Goal: Check status: Check status

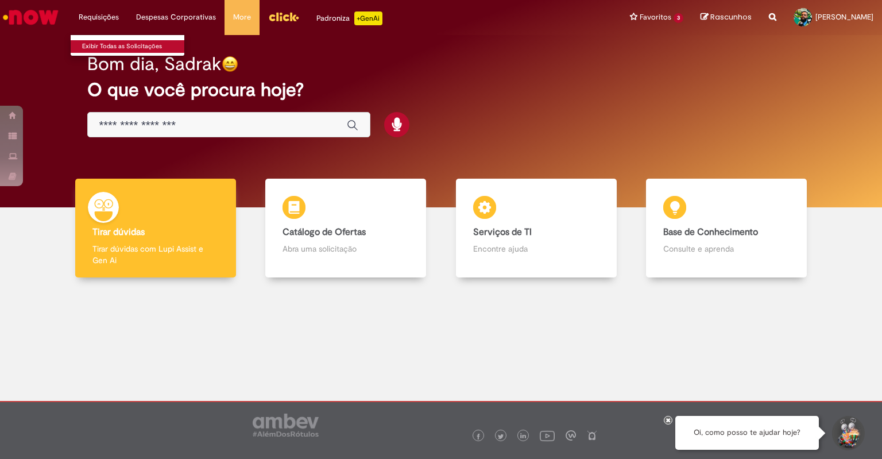
click at [91, 48] on link "Exibir Todas as Solicitações" at bounding box center [134, 46] width 126 height 13
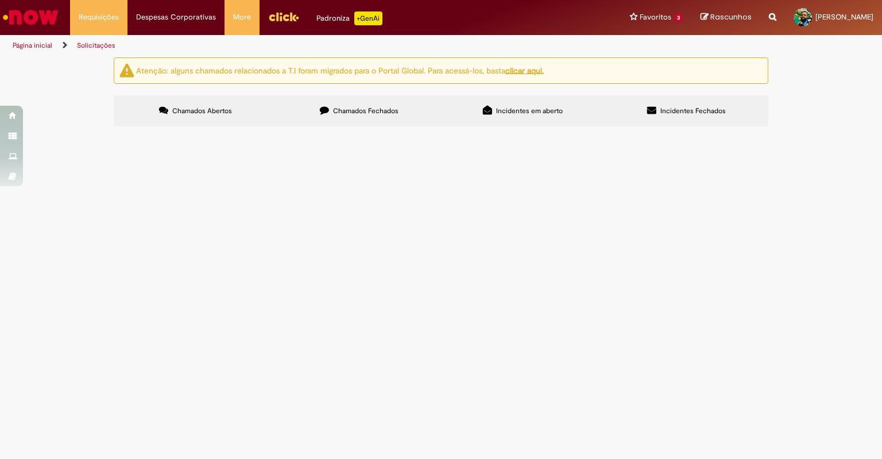
click at [340, 113] on span "Chamados Fechados" at bounding box center [365, 110] width 65 height 9
click at [0, 0] on span "TREINAMENTO DE FORMAÇÃO E RECICLAGEM NA TEORIA E PRATICA DE NR-11 (PONTES E TAL…" at bounding box center [0, 0] width 0 height 0
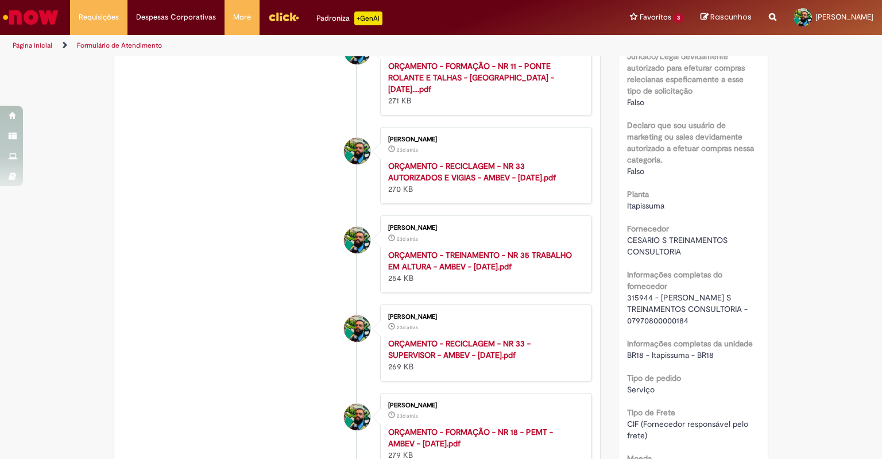
scroll to position [861, 0]
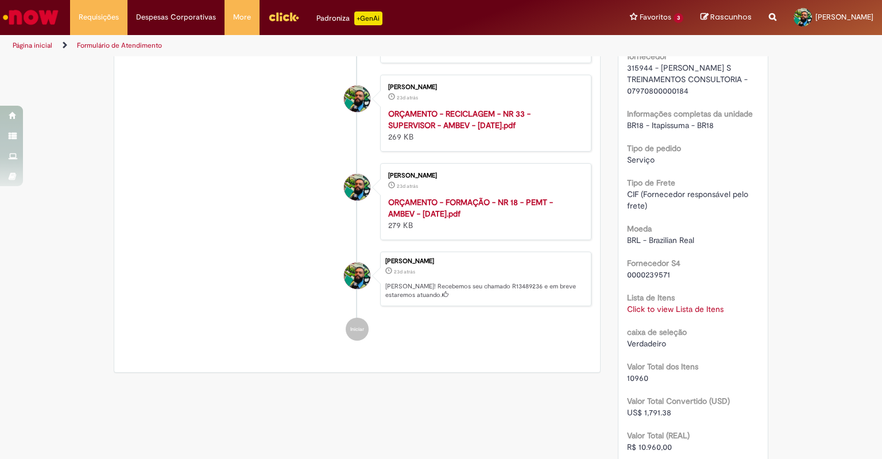
click at [666, 308] on link "Click to view Lista de Itens" at bounding box center [675, 309] width 96 height 10
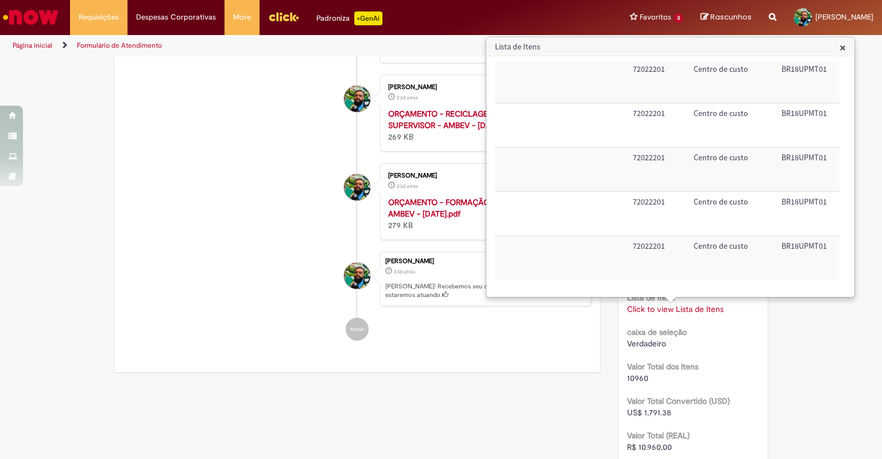
scroll to position [32, 485]
drag, startPoint x: 648, startPoint y: 239, endPoint x: 614, endPoint y: 241, distance: 33.3
click at [618, 241] on td "72022201" at bounding box center [648, 258] width 61 height 44
copy td "72022201"
drag, startPoint x: 764, startPoint y: 239, endPoint x: 809, endPoint y: 238, distance: 45.4
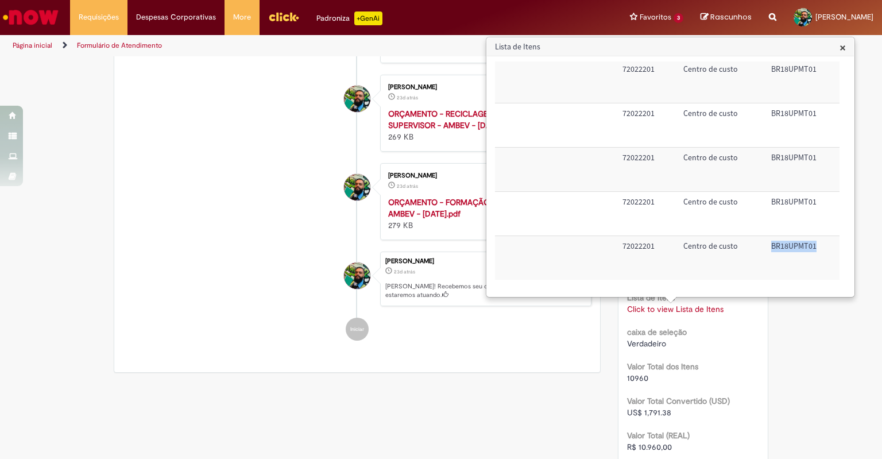
click at [809, 238] on td "BR18UPMT01" at bounding box center [803, 258] width 73 height 44
copy td "BR18UPMT01"
